Goal: Task Accomplishment & Management: Manage account settings

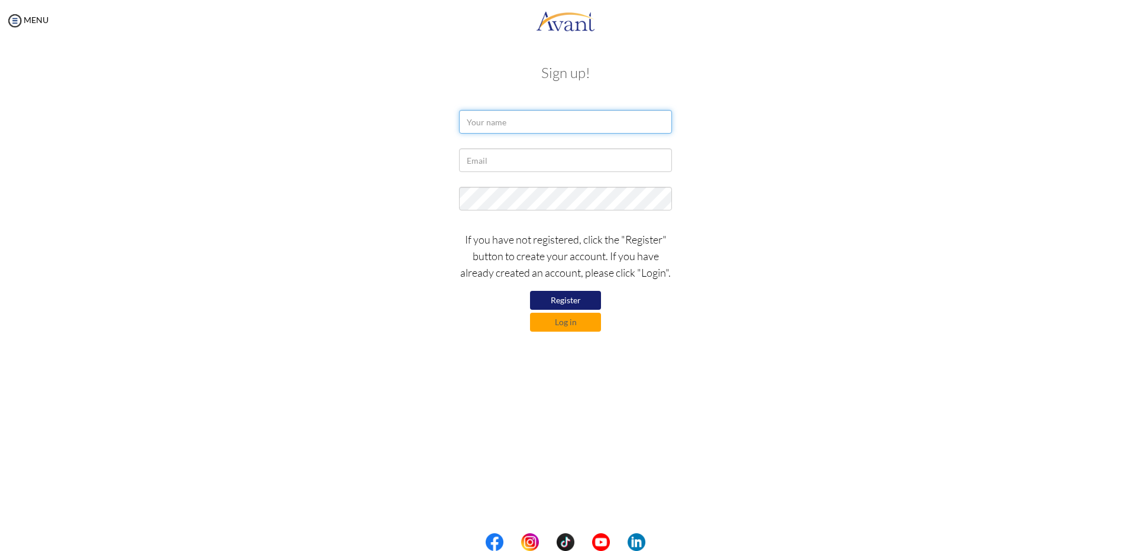
click at [514, 127] on input "text" at bounding box center [565, 122] width 213 height 24
type input "rebecca clarke"
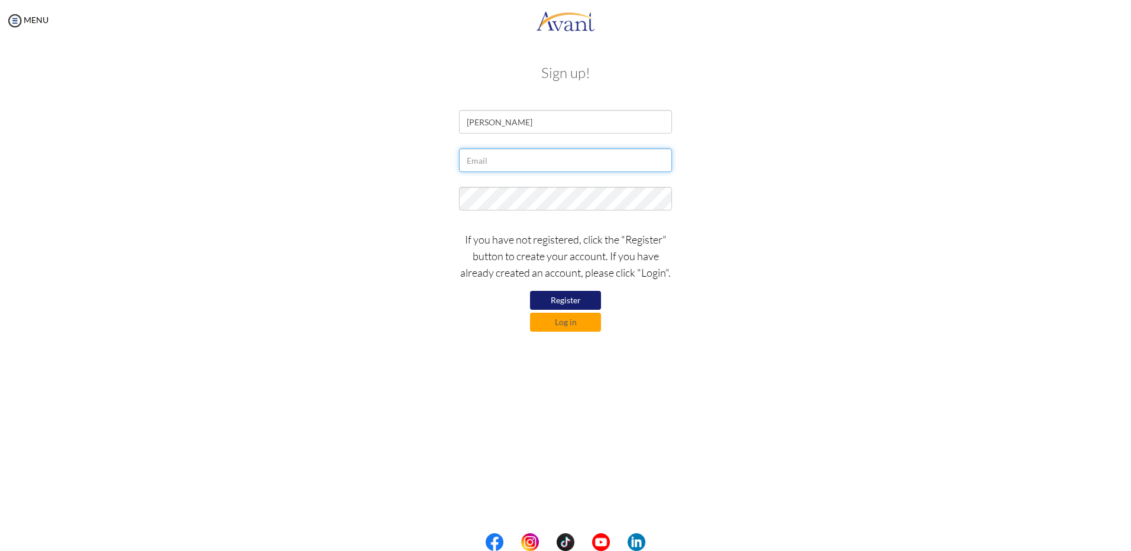
click at [517, 151] on input "text" at bounding box center [565, 160] width 213 height 24
type input "rebeca.clarke@bhb.bm"
click at [548, 322] on button "Log in" at bounding box center [565, 322] width 71 height 19
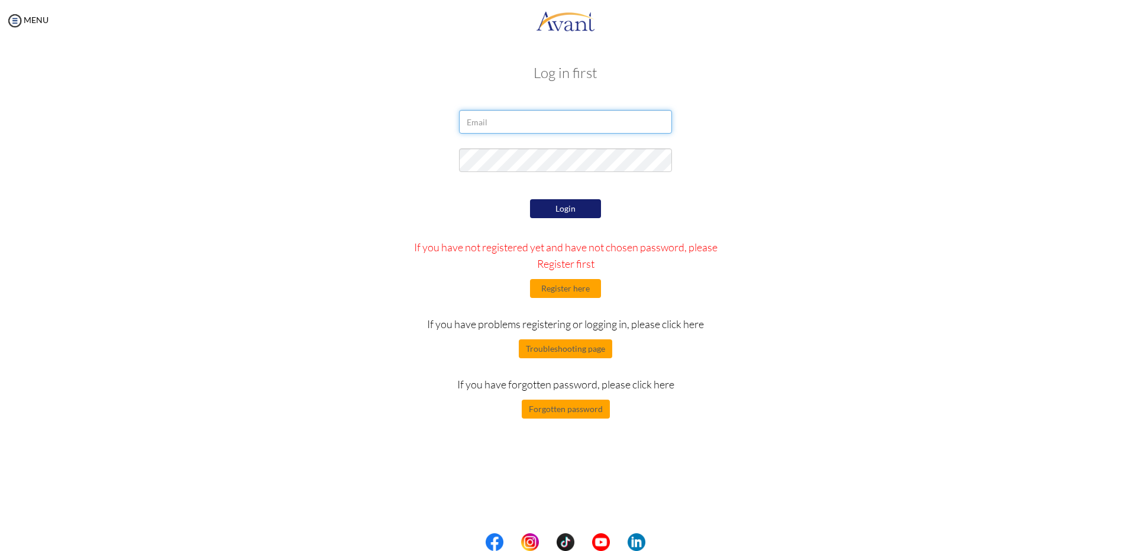
click at [538, 124] on input "email" at bounding box center [565, 122] width 213 height 24
type input "rebecca.clarke@bhb.bm"
click at [558, 293] on button "Register here" at bounding box center [565, 288] width 71 height 19
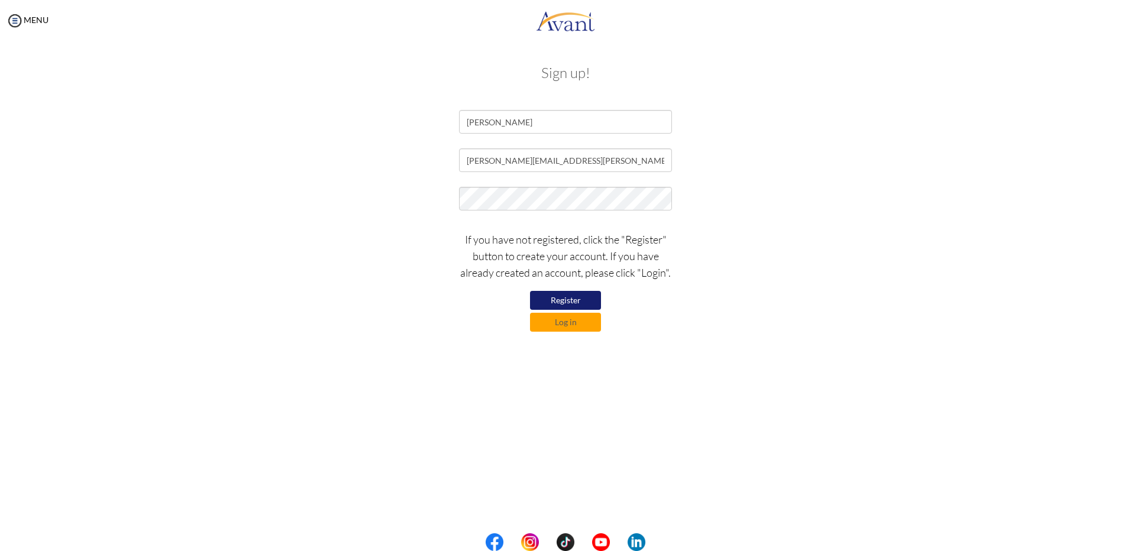
click at [563, 305] on button "Register" at bounding box center [565, 300] width 71 height 19
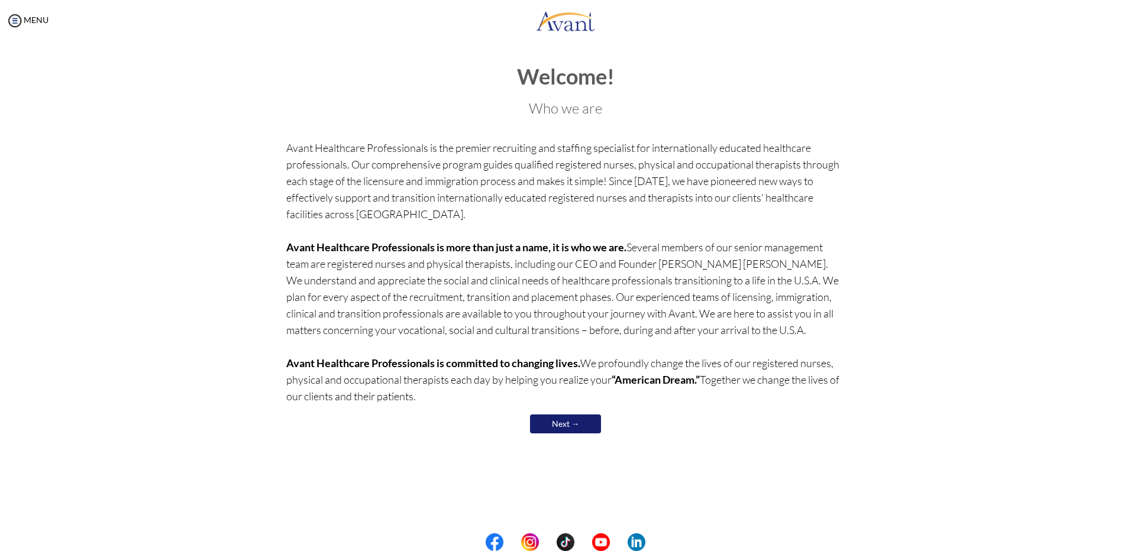
click at [587, 427] on link "Next →" at bounding box center [565, 423] width 71 height 19
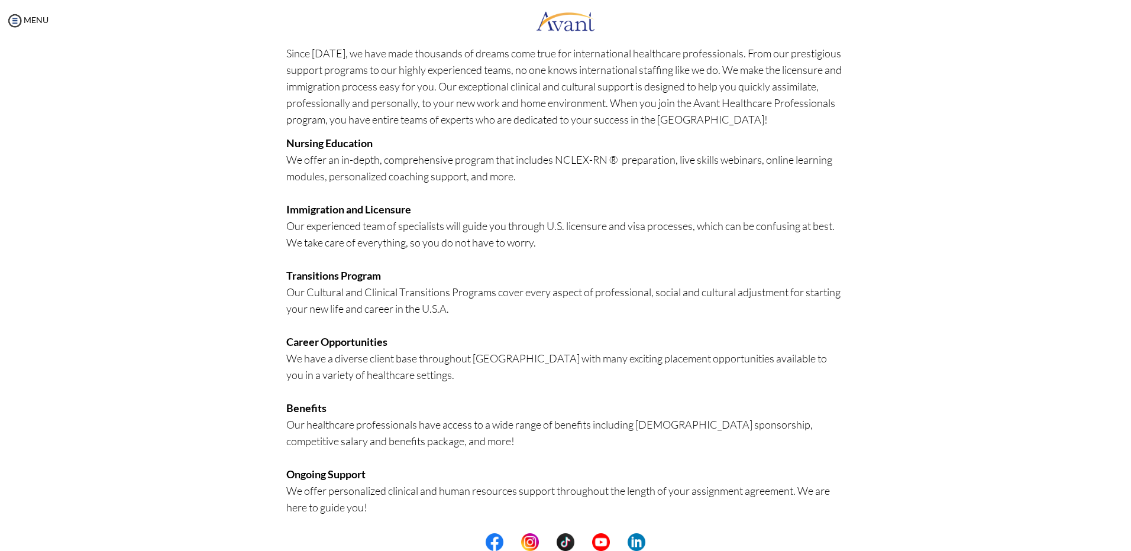
scroll to position [114, 0]
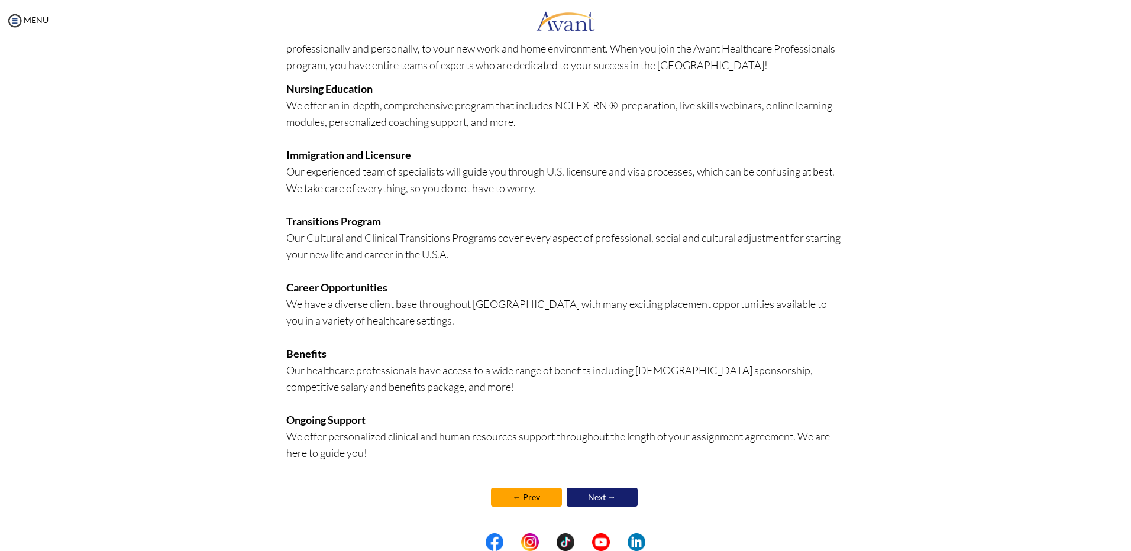
click at [623, 478] on p "Nursing Education We offer an in-depth, comprehensive program that includes NCL…" at bounding box center [565, 278] width 559 height 397
click at [617, 488] on link "Next →" at bounding box center [601, 497] width 71 height 19
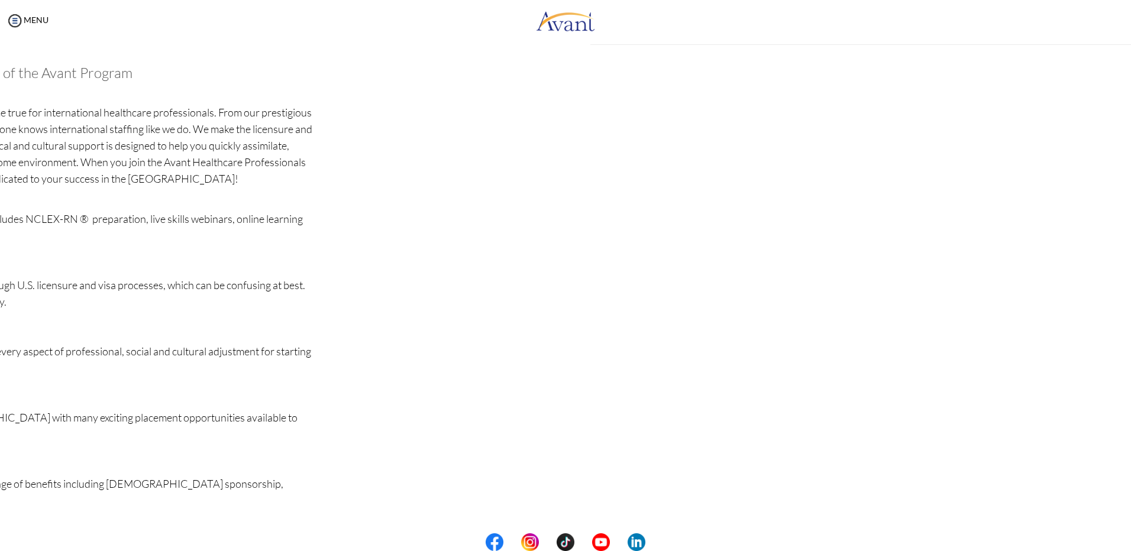
scroll to position [115, 0]
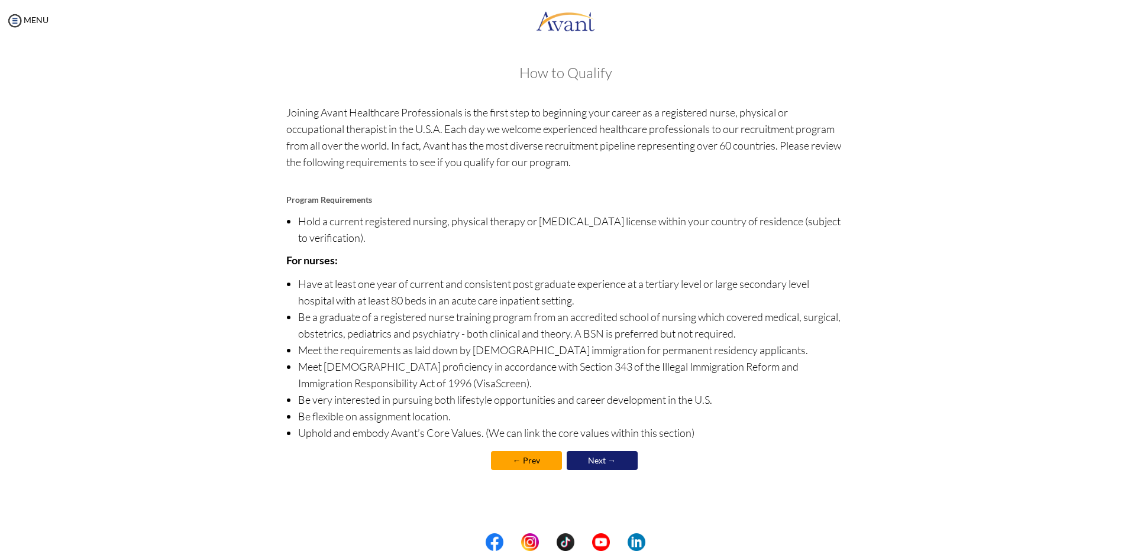
click at [579, 459] on link "Next →" at bounding box center [601, 460] width 71 height 19
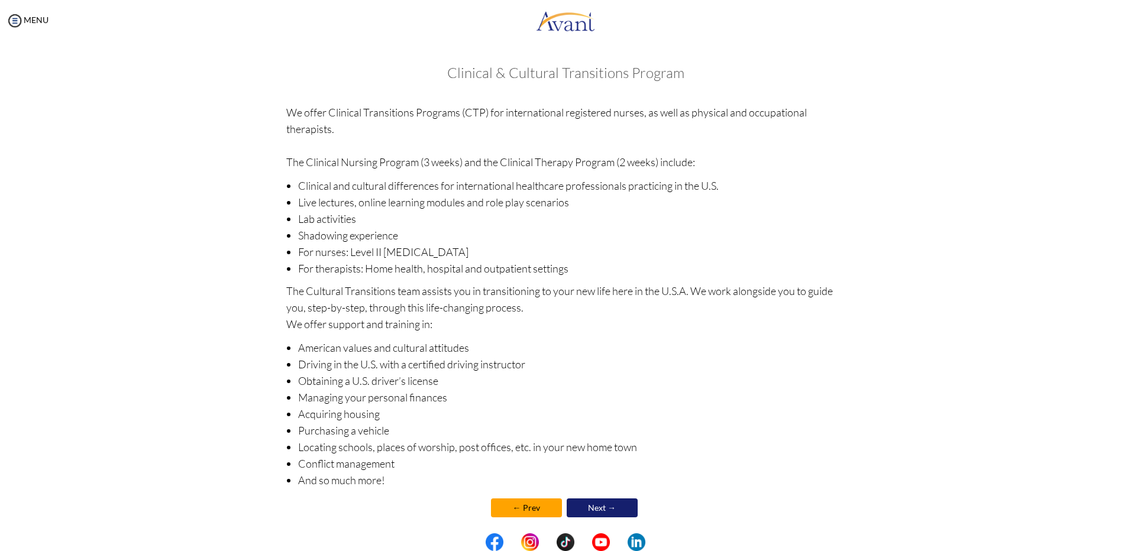
click at [595, 512] on link "Next →" at bounding box center [601, 507] width 71 height 19
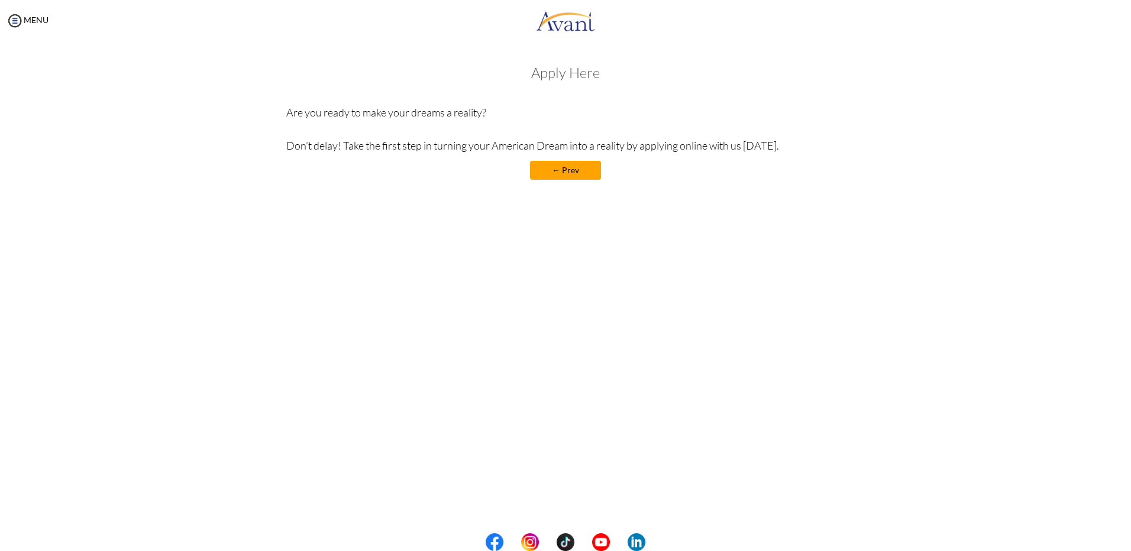
click at [554, 176] on link "← Prev" at bounding box center [565, 170] width 71 height 19
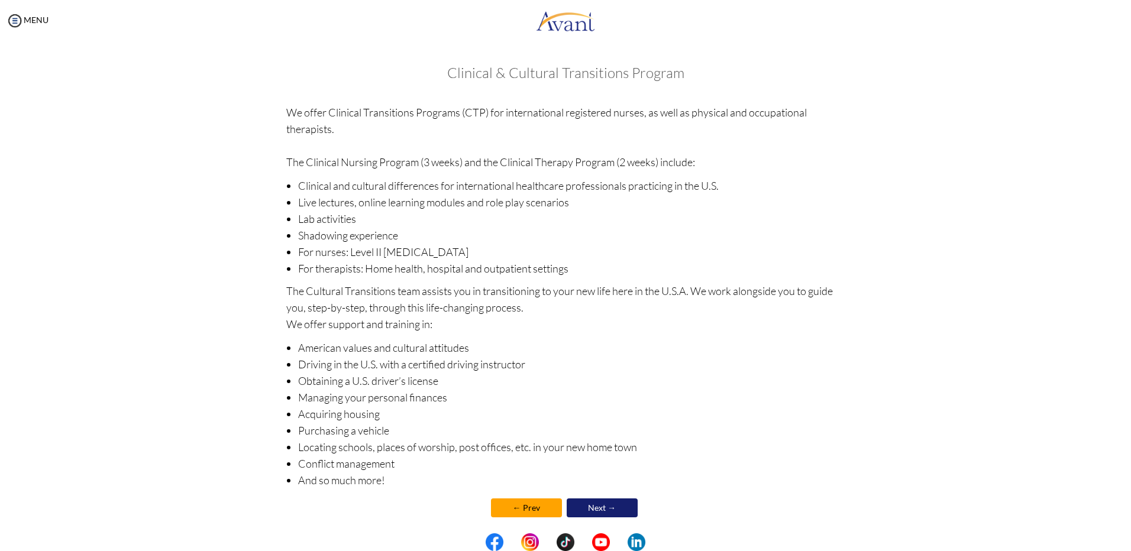
click at [630, 504] on link "Next →" at bounding box center [601, 507] width 71 height 19
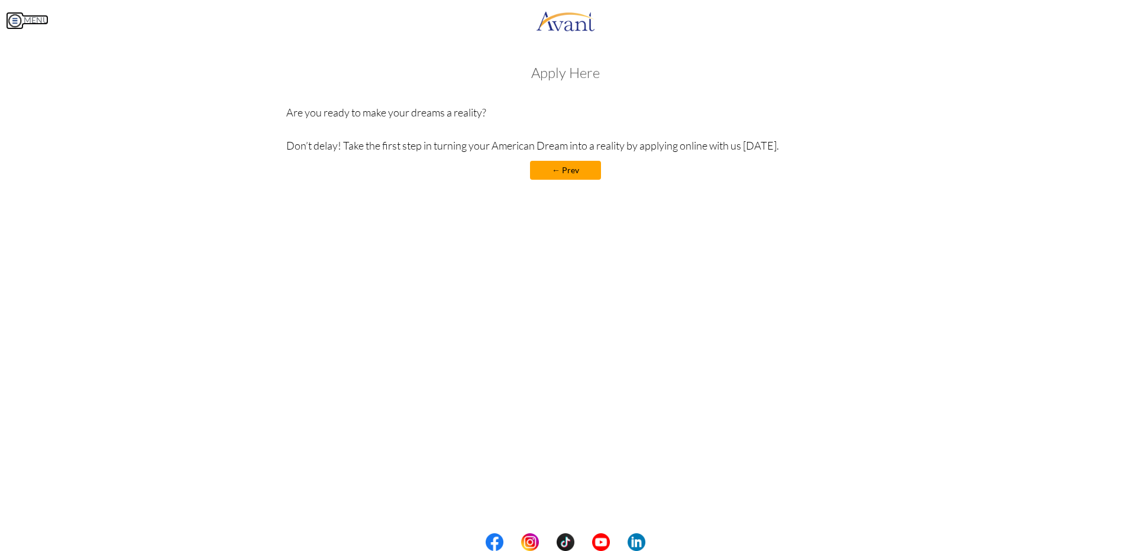
click at [17, 21] on img at bounding box center [15, 21] width 18 height 18
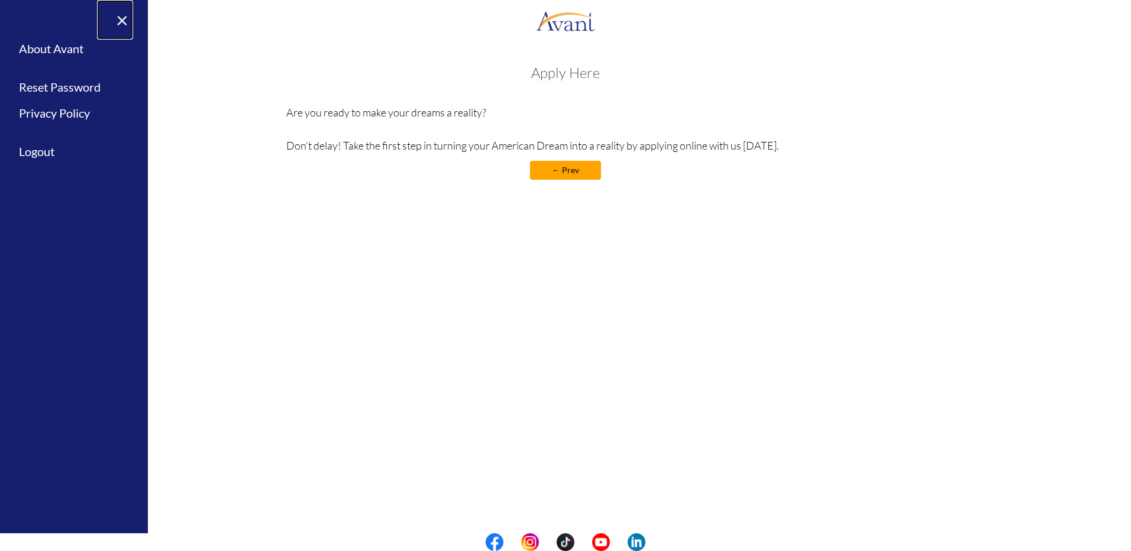
click at [129, 25] on link "×" at bounding box center [115, 20] width 36 height 40
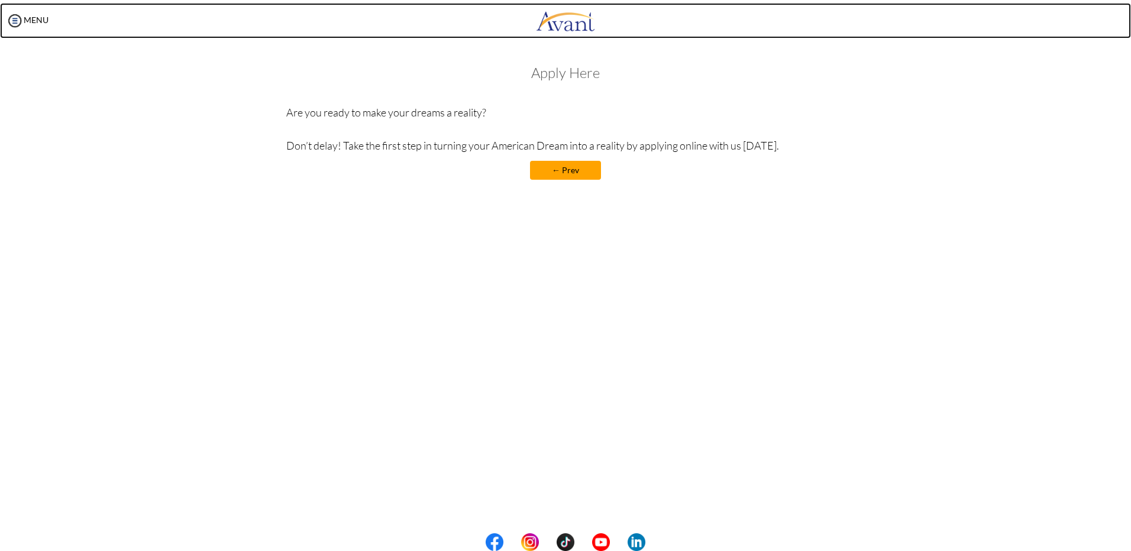
click at [561, 27] on img at bounding box center [565, 20] width 59 height 35
click at [578, 17] on img at bounding box center [565, 20] width 59 height 35
click at [576, 23] on img at bounding box center [565, 20] width 59 height 35
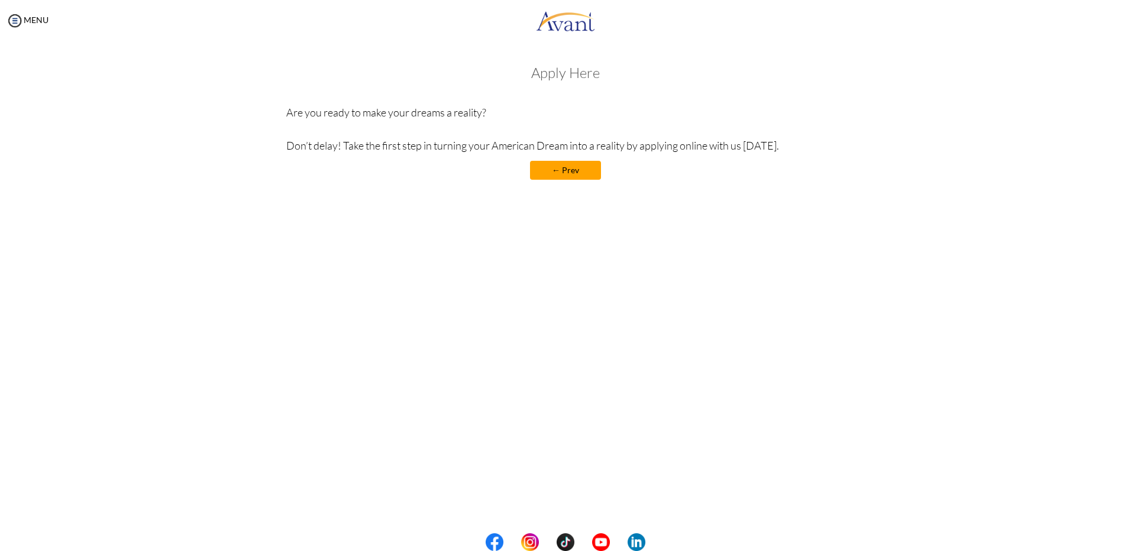
click at [586, 177] on link "← Prev" at bounding box center [565, 170] width 71 height 19
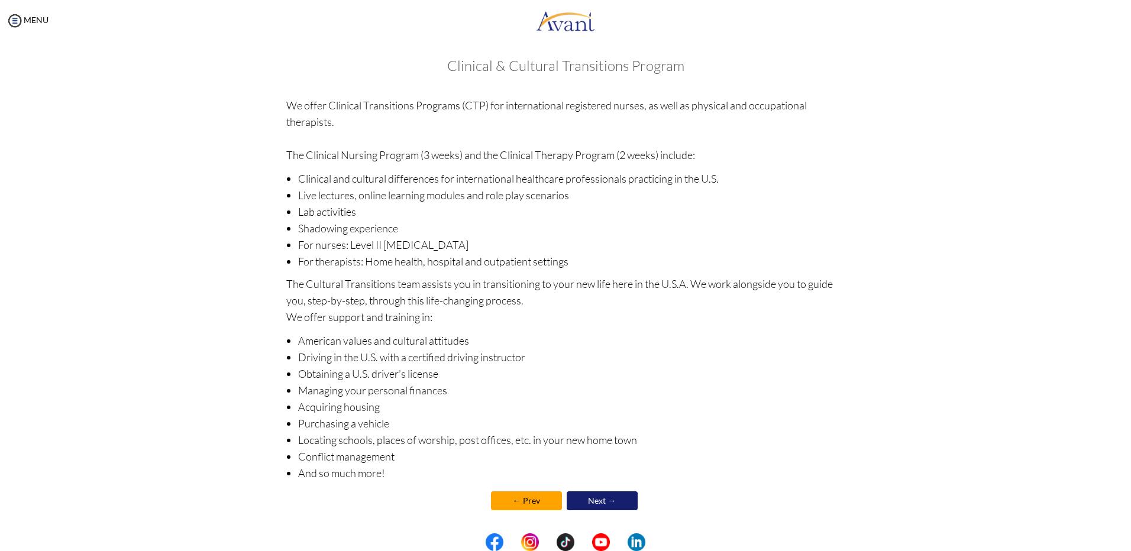
scroll to position [11, 0]
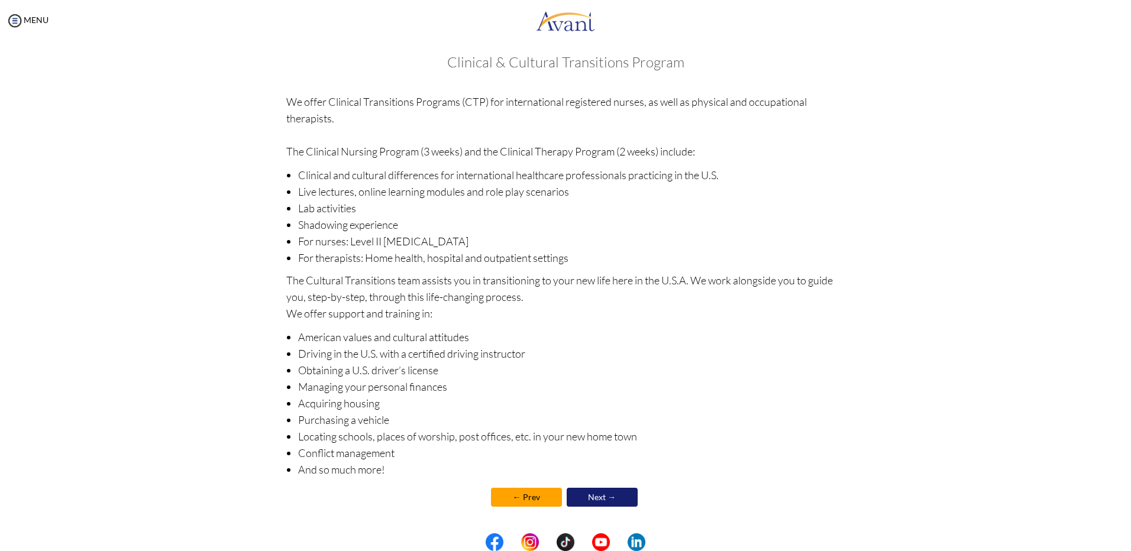
click at [527, 494] on link "← Prev" at bounding box center [526, 497] width 71 height 19
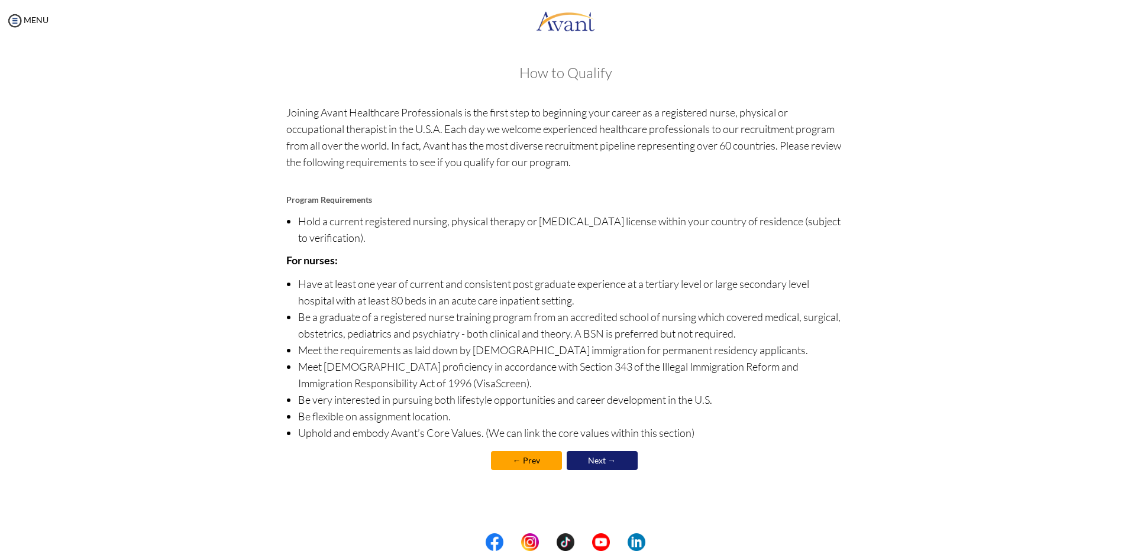
click at [543, 462] on link "← Prev" at bounding box center [526, 460] width 71 height 19
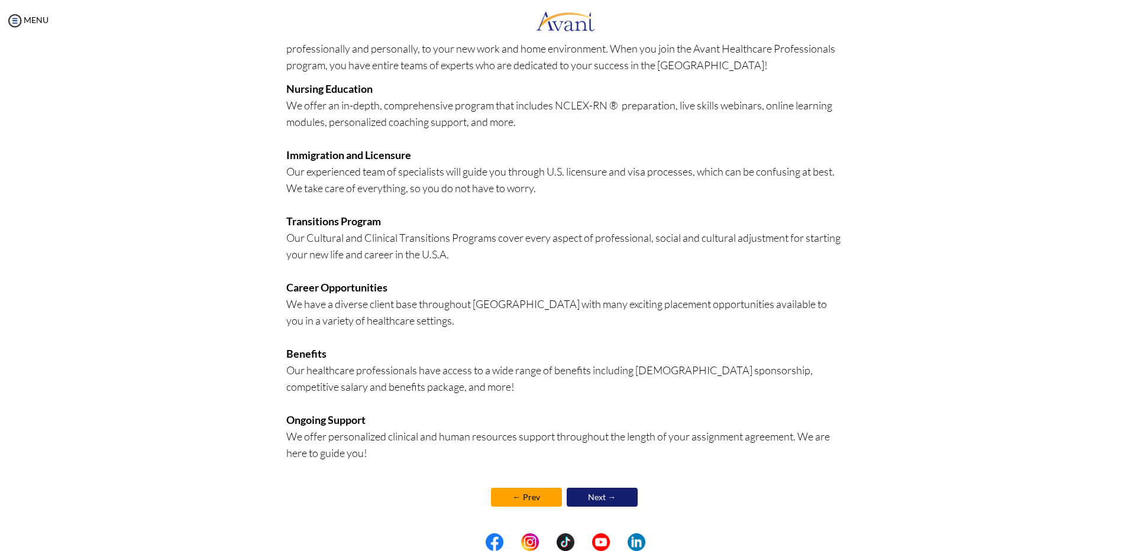
click at [508, 496] on link "← Prev" at bounding box center [526, 497] width 71 height 19
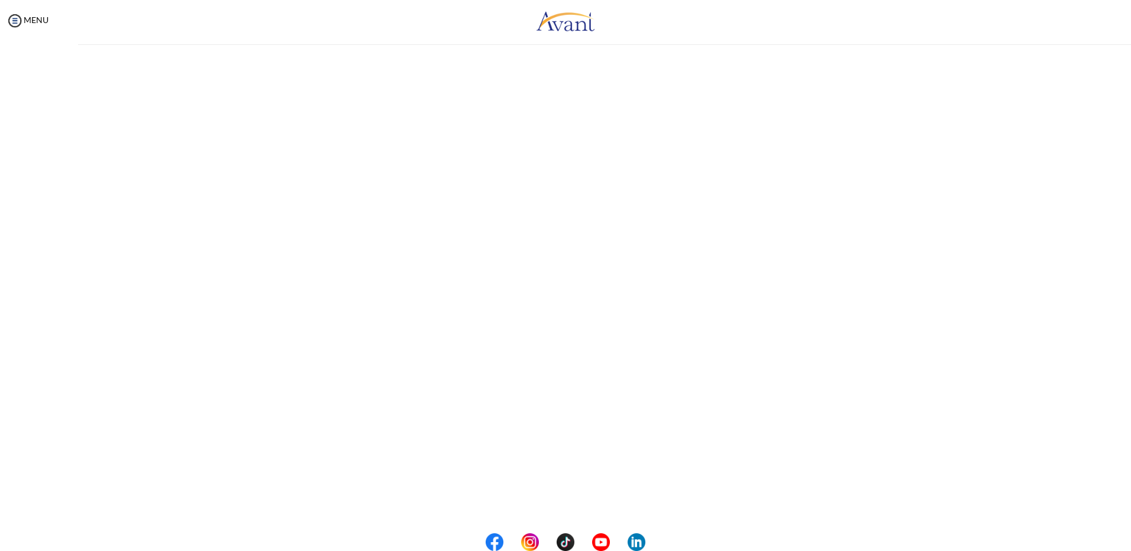
scroll to position [0, 0]
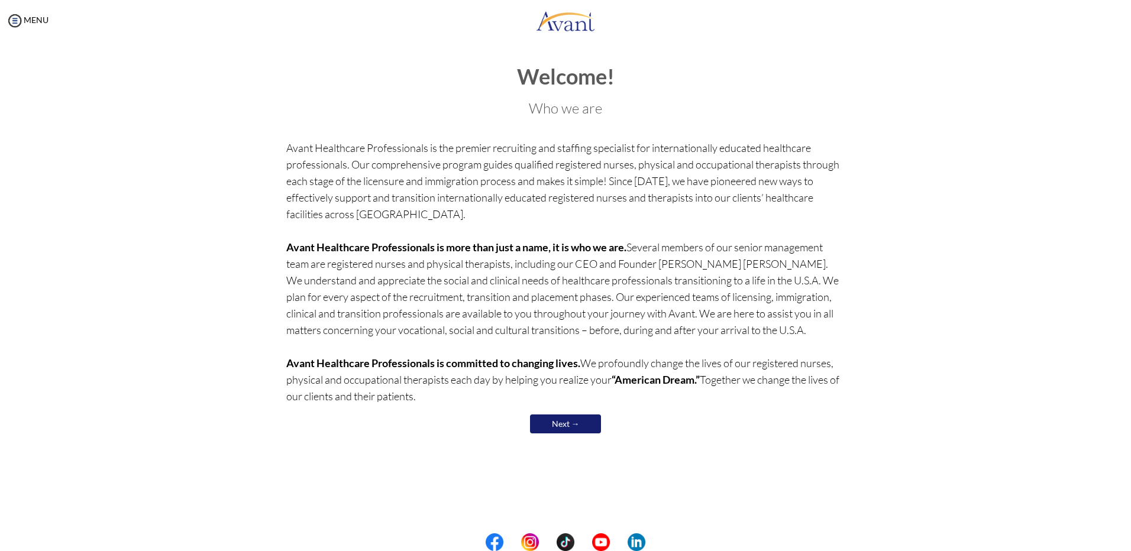
click at [578, 419] on link "Next →" at bounding box center [565, 423] width 71 height 19
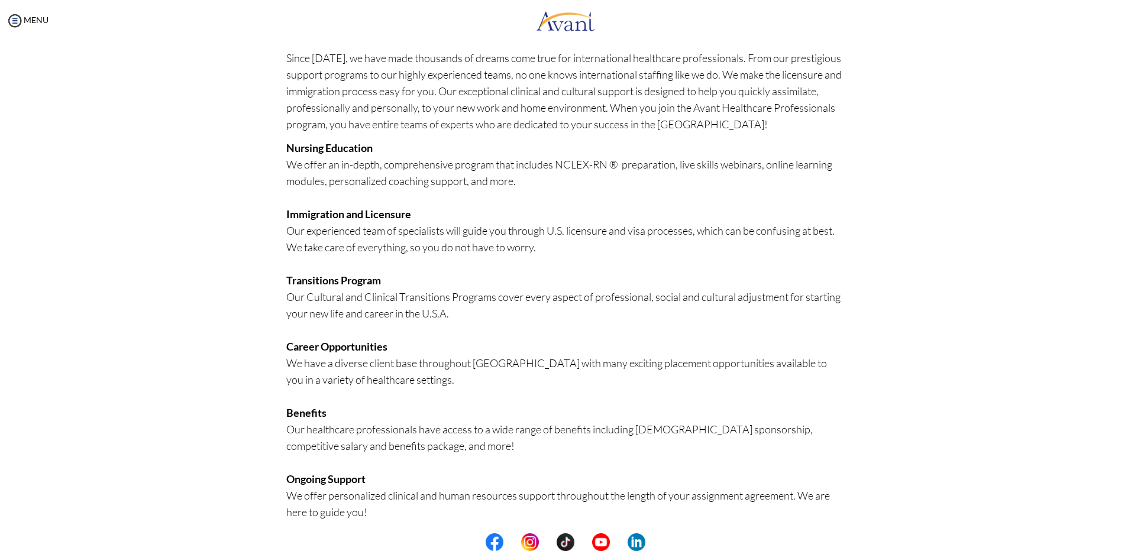
scroll to position [114, 0]
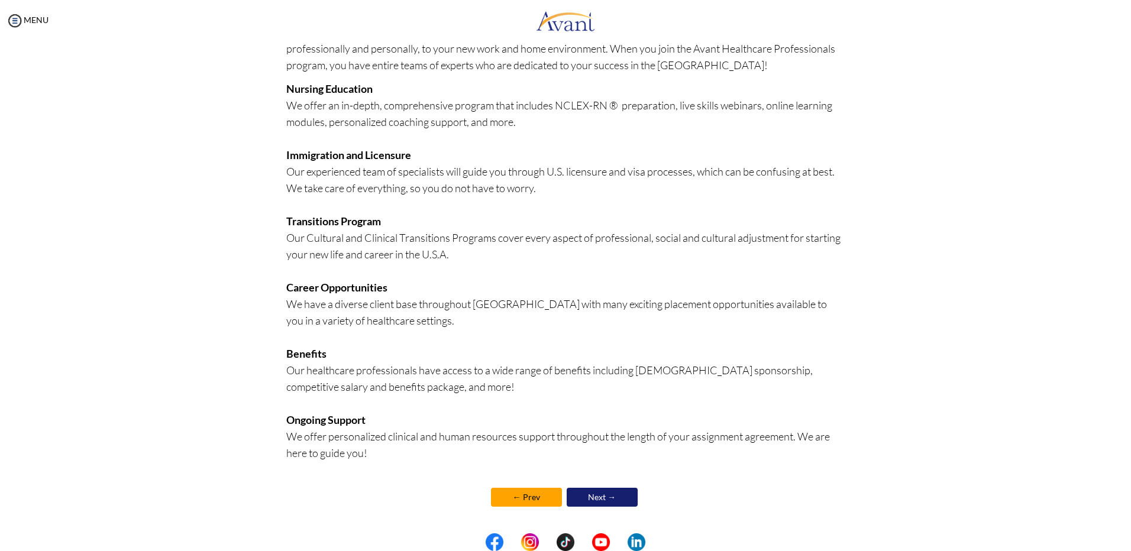
click at [607, 497] on link "Next →" at bounding box center [601, 497] width 71 height 19
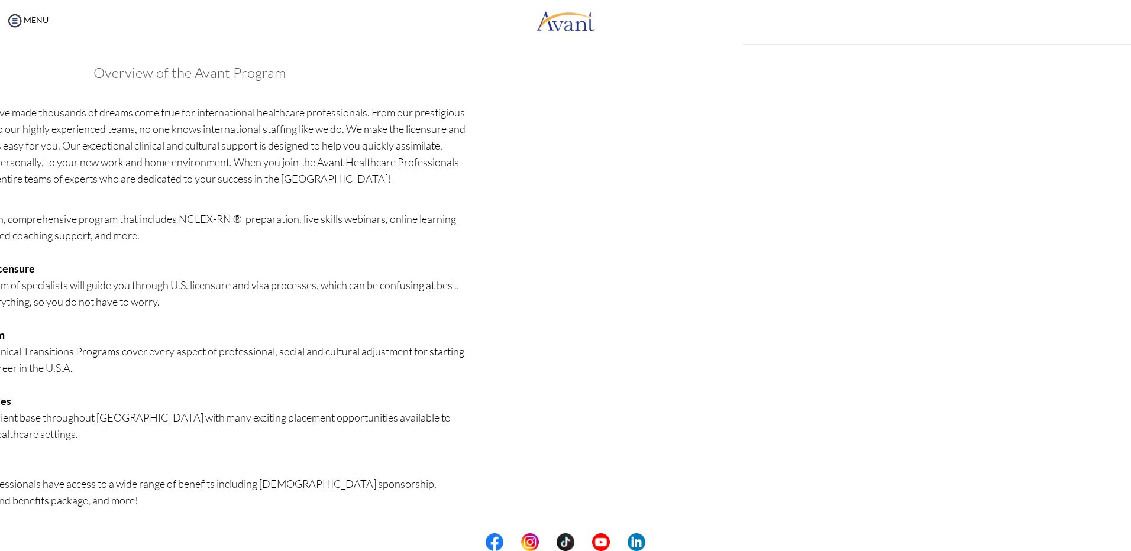
scroll to position [115, 0]
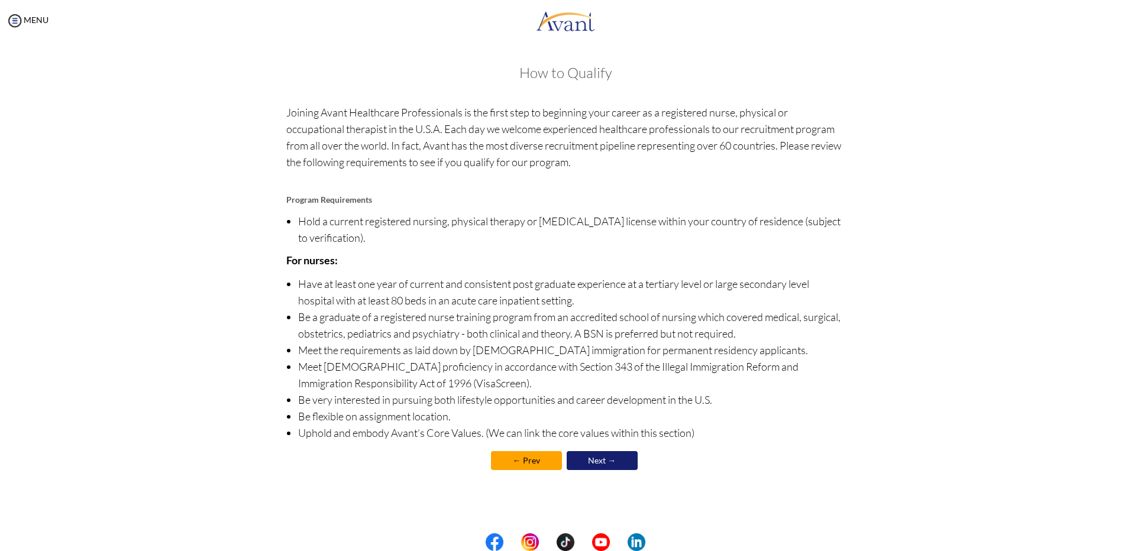
click at [620, 466] on link "Next →" at bounding box center [601, 460] width 71 height 19
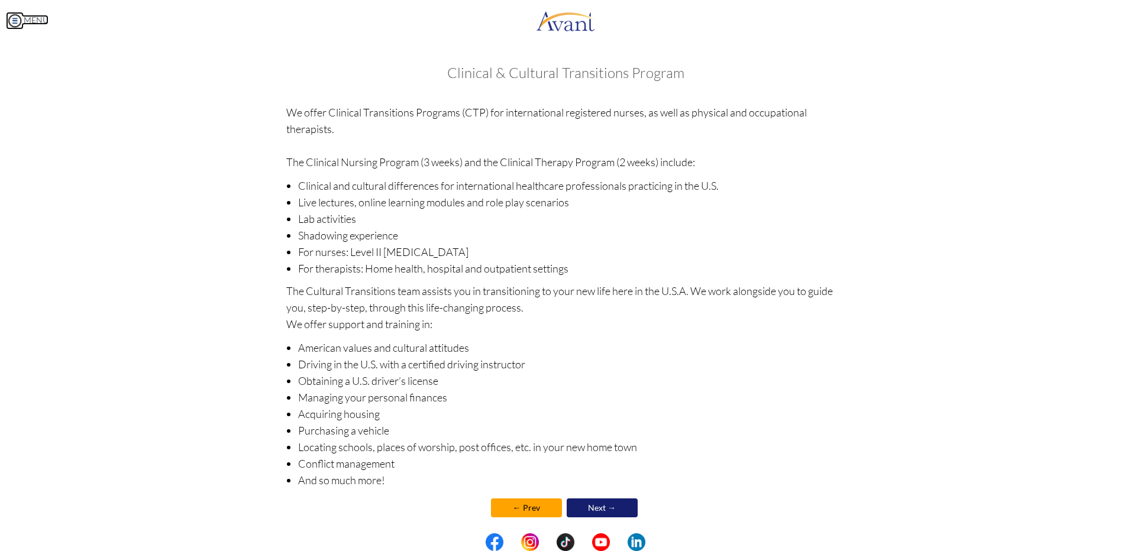
click at [39, 17] on link "MENU" at bounding box center [27, 20] width 43 height 10
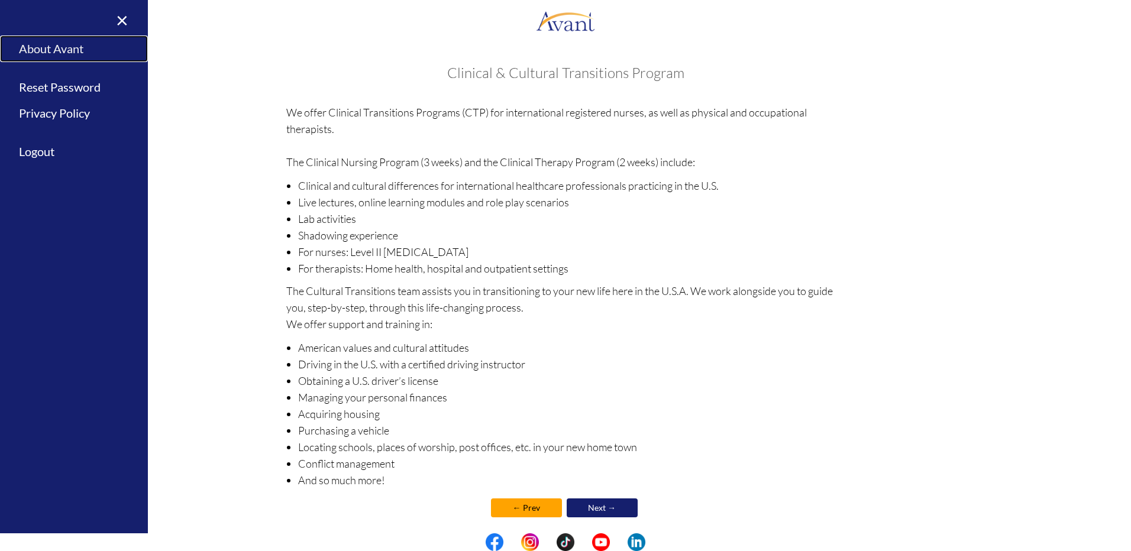
click at [60, 54] on link "About Avant" at bounding box center [74, 48] width 148 height 27
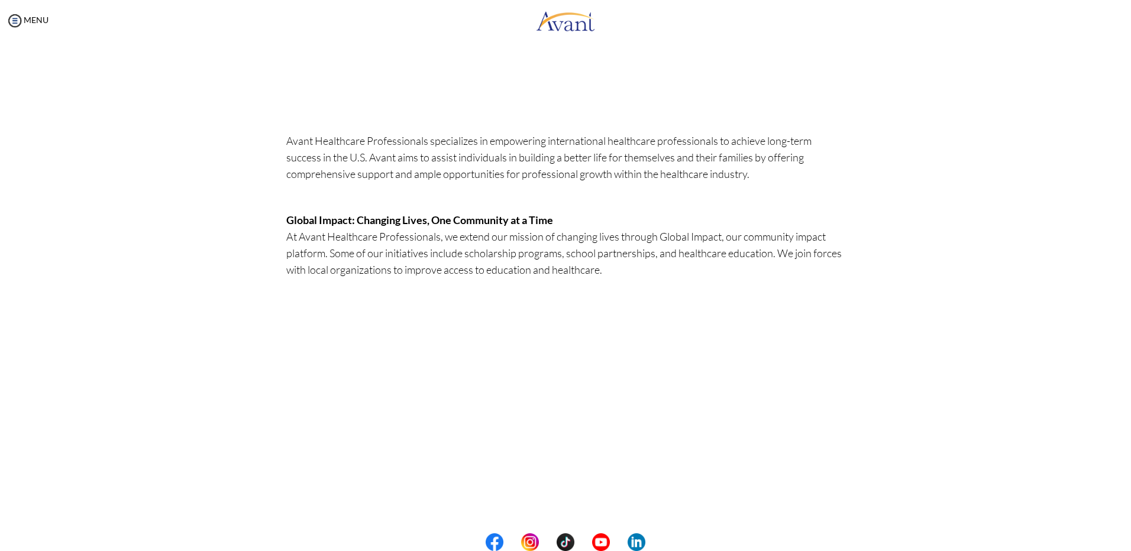
scroll to position [0, 0]
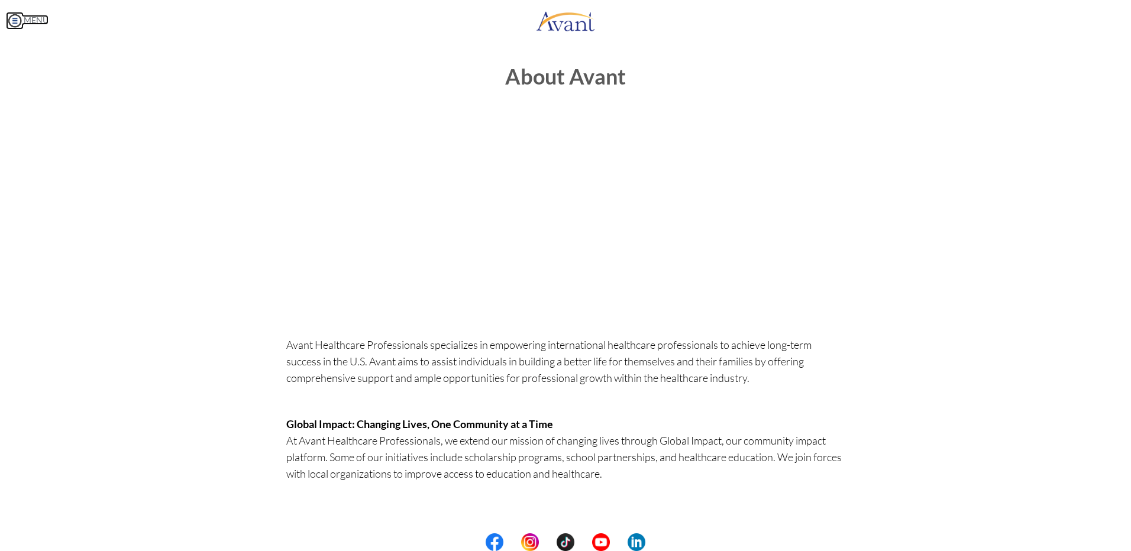
click at [9, 21] on img at bounding box center [15, 21] width 18 height 18
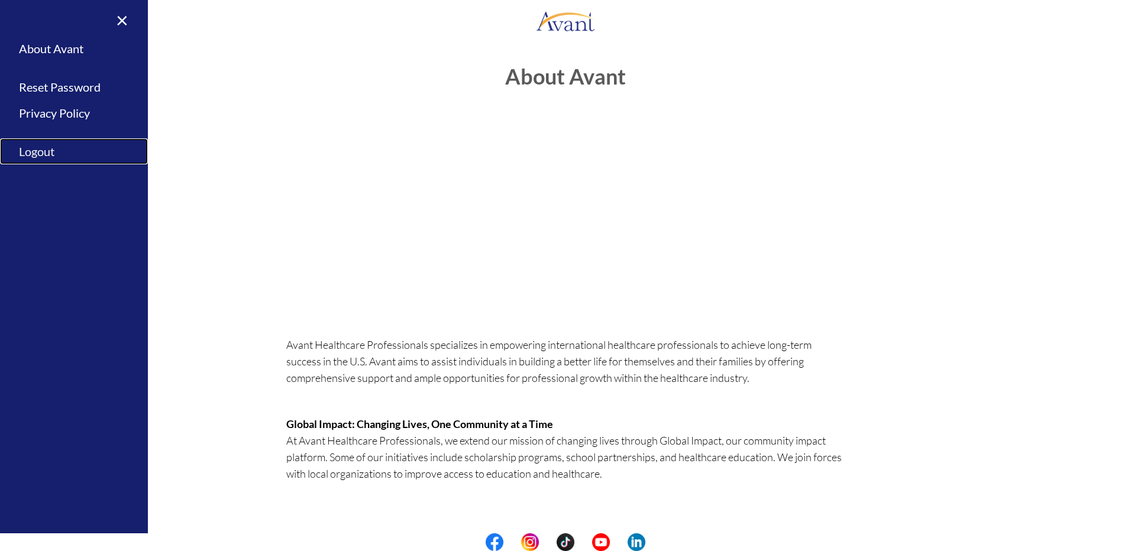
click at [33, 151] on link "Logout" at bounding box center [74, 151] width 148 height 27
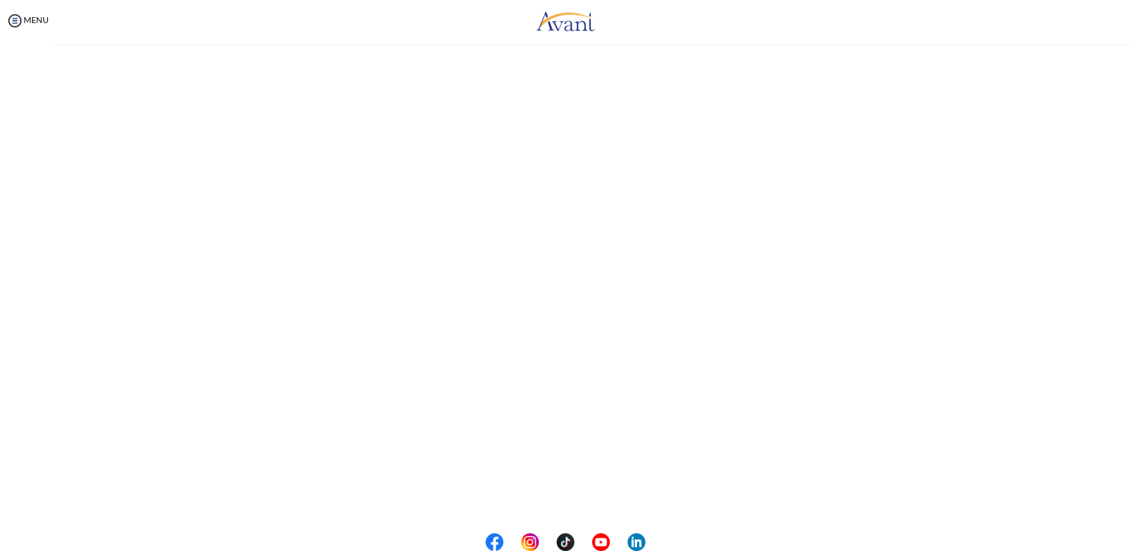
click at [34, 150] on body "Maintenance break. Please come back in 2 hours. MENU My Status What is the next…" at bounding box center [565, 275] width 1131 height 551
click at [565, 121] on button "Logout" at bounding box center [565, 122] width 71 height 19
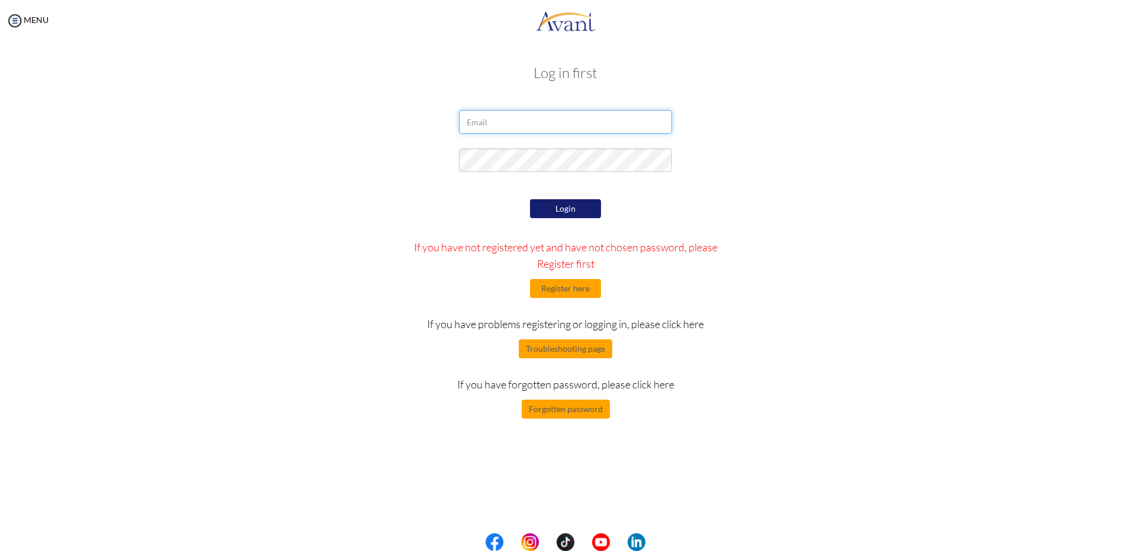
click at [527, 118] on input "email" at bounding box center [565, 122] width 213 height 24
type input "rebecca.clarke@bhb.bm"
click at [542, 208] on button "Login" at bounding box center [565, 208] width 71 height 19
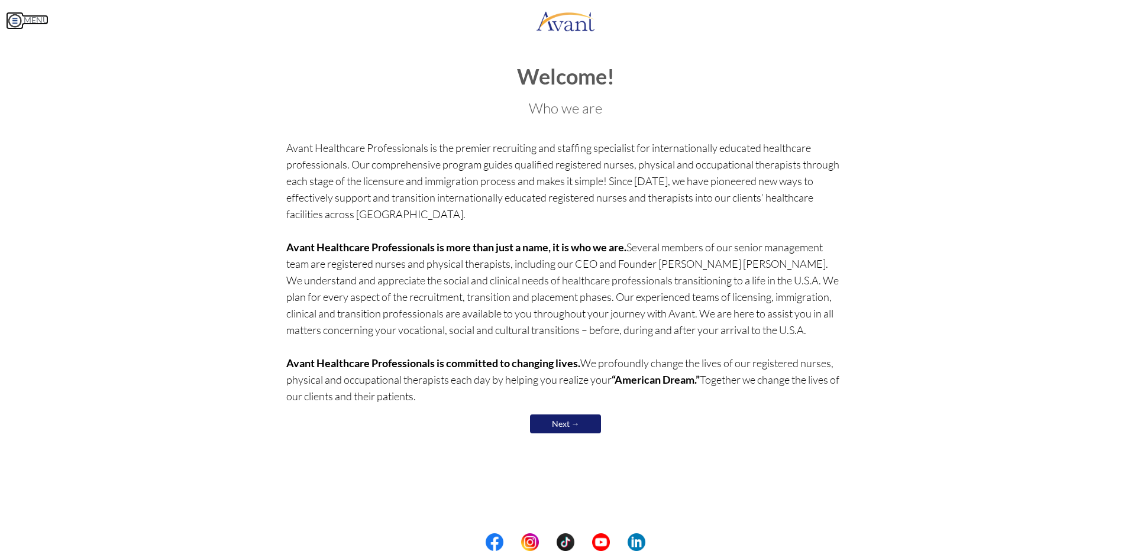
click at [13, 28] on img at bounding box center [15, 21] width 18 height 18
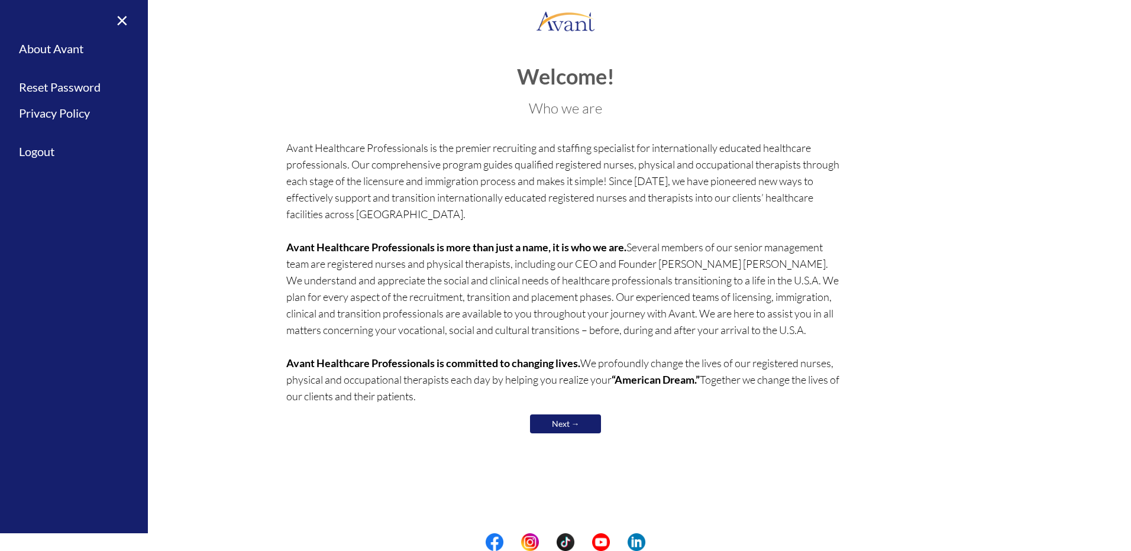
click at [701, 91] on div "Welcome! Who we are Avant Healthcare Professionals is the premier recruiting an…" at bounding box center [565, 256] width 559 height 383
click at [560, 423] on link "Next →" at bounding box center [565, 423] width 71 height 19
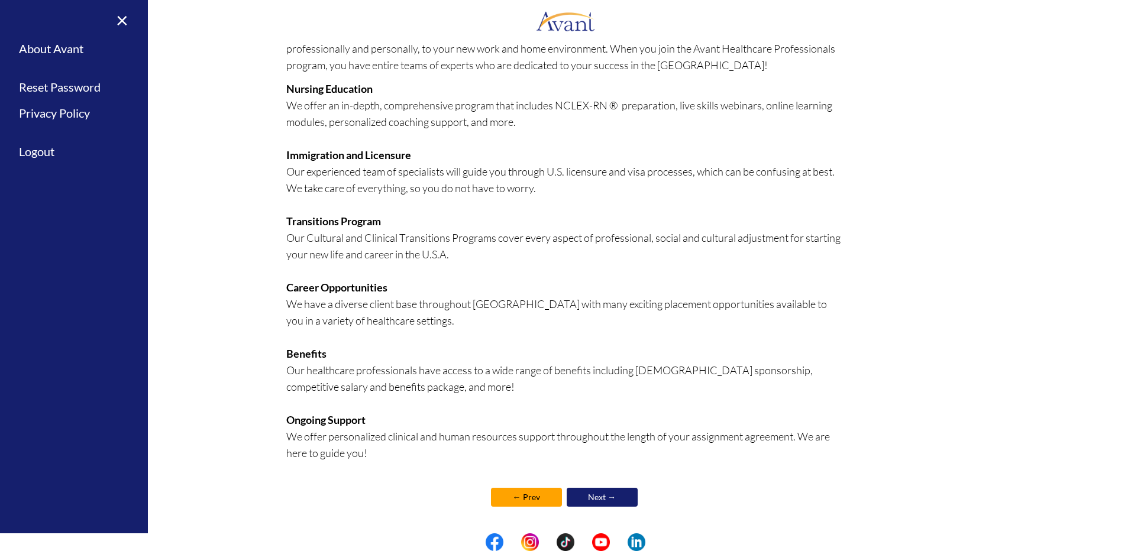
click at [617, 503] on link "Next →" at bounding box center [601, 497] width 71 height 19
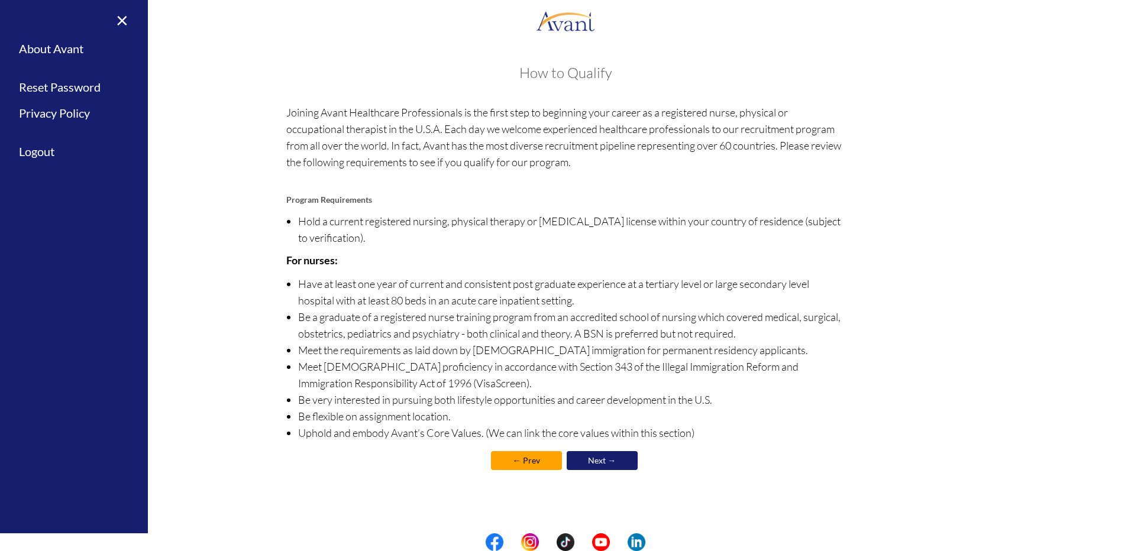
click at [617, 502] on div "Welcome! Who we are Avant Healthcare Professionals is the premier recruiting an…" at bounding box center [565, 298] width 1107 height 491
click at [624, 465] on link "Next →" at bounding box center [601, 460] width 71 height 19
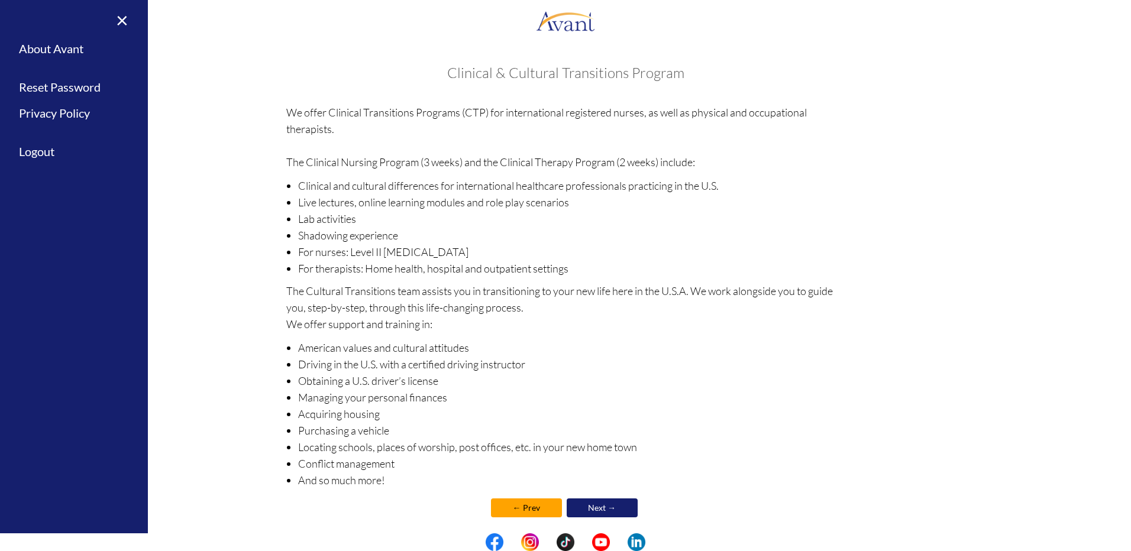
click at [608, 498] on link "Next →" at bounding box center [601, 507] width 71 height 19
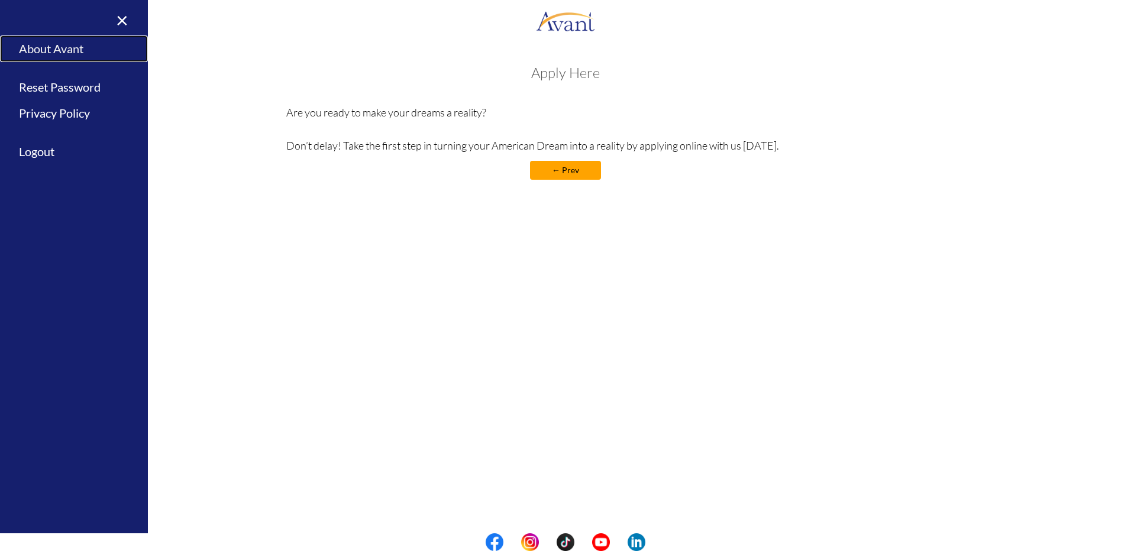
click at [57, 42] on link "About Avant" at bounding box center [74, 48] width 148 height 27
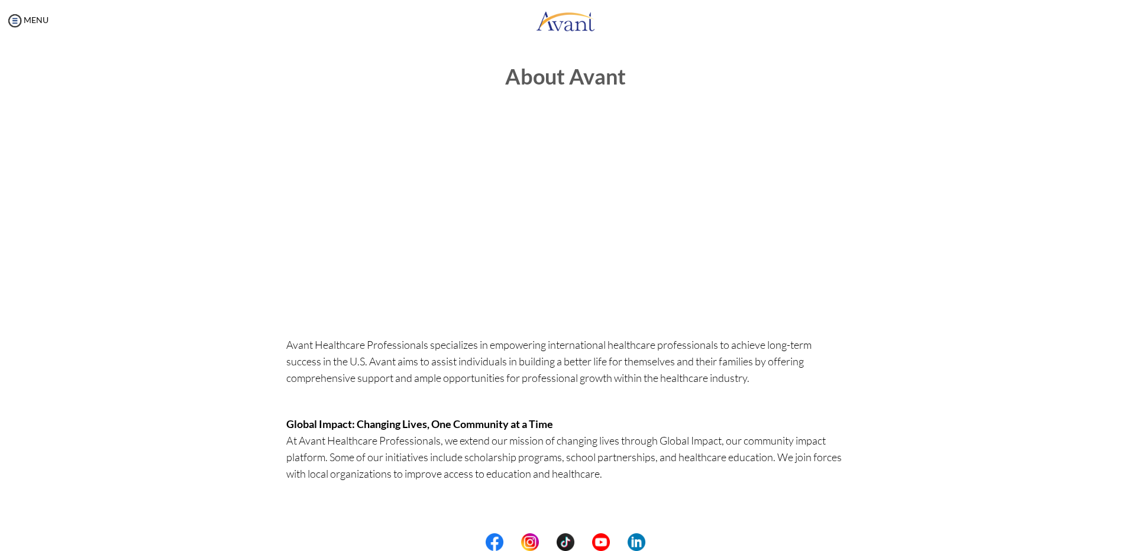
click at [558, 86] on h1 "About Avant" at bounding box center [565, 88] width 559 height 47
click at [27, 18] on link "MENU" at bounding box center [27, 20] width 43 height 10
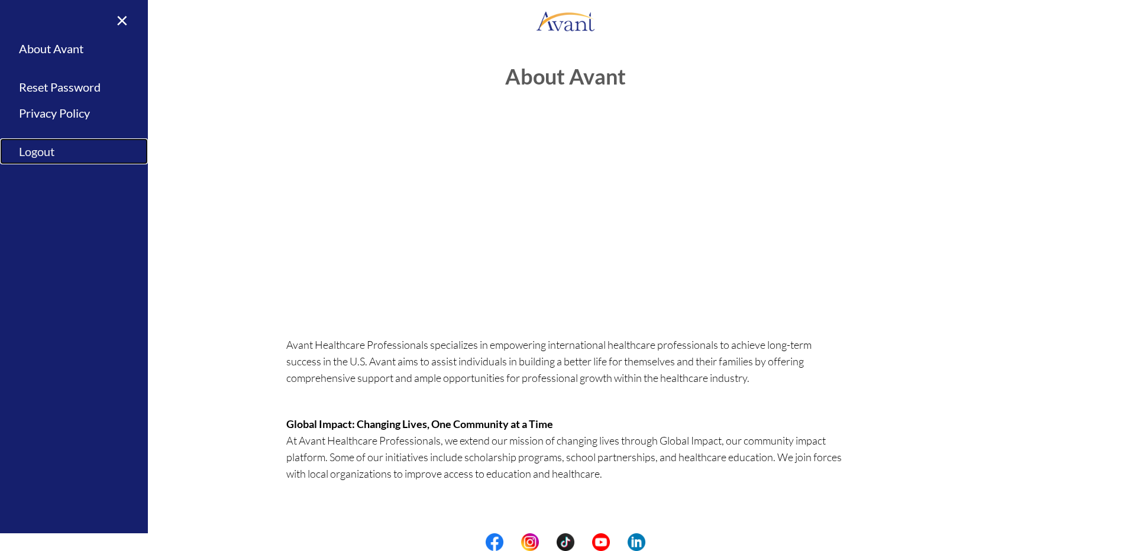
click at [41, 160] on link "Logout" at bounding box center [74, 151] width 148 height 27
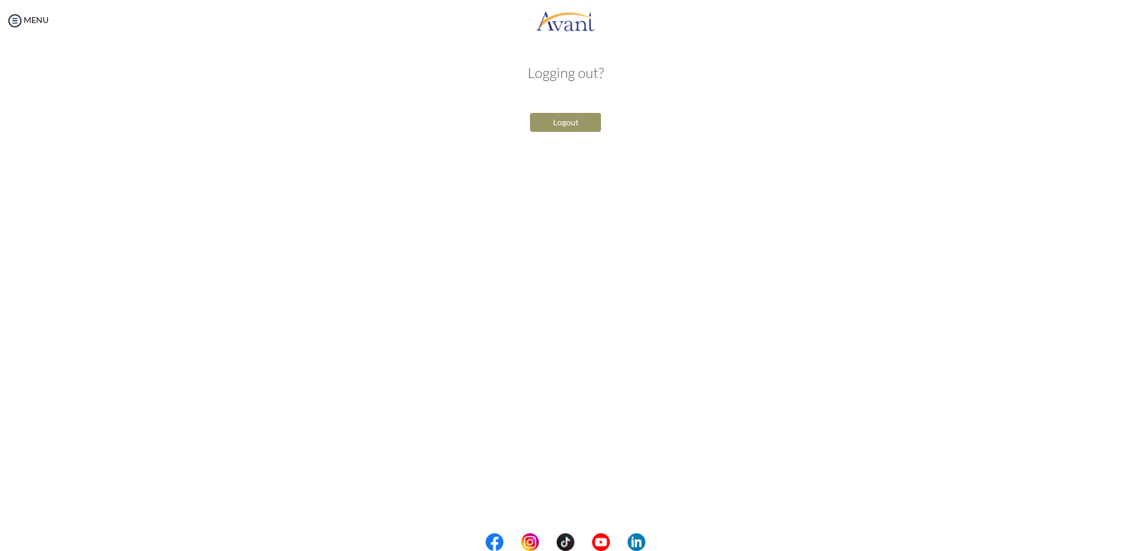
click at [571, 125] on button "Logout" at bounding box center [565, 122] width 71 height 19
